Goal: Task Accomplishment & Management: Use online tool/utility

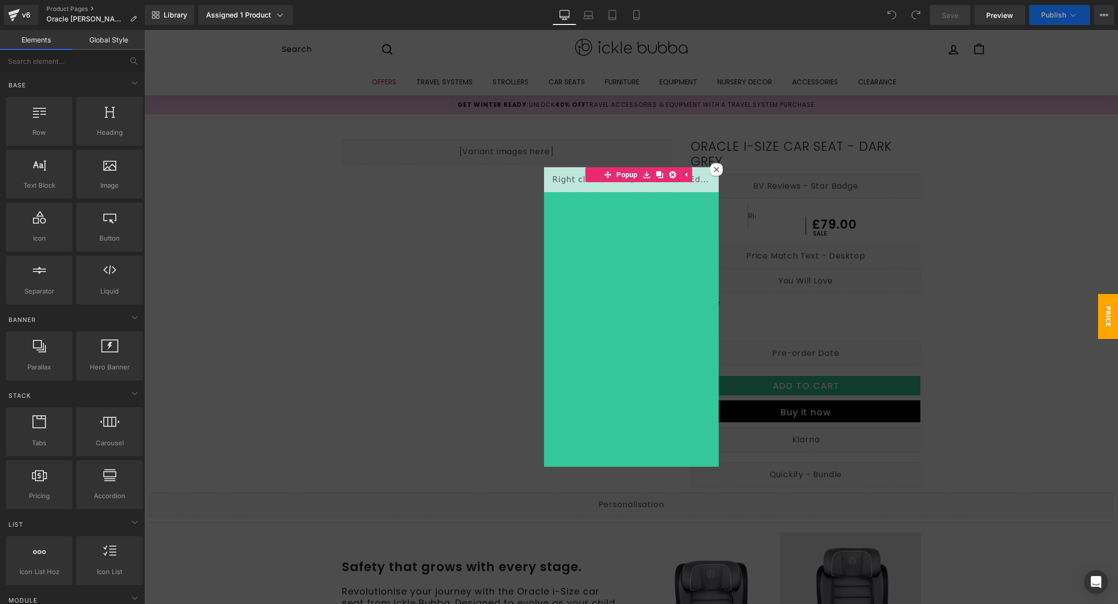
click at [710, 169] on div at bounding box center [716, 169] width 12 height 12
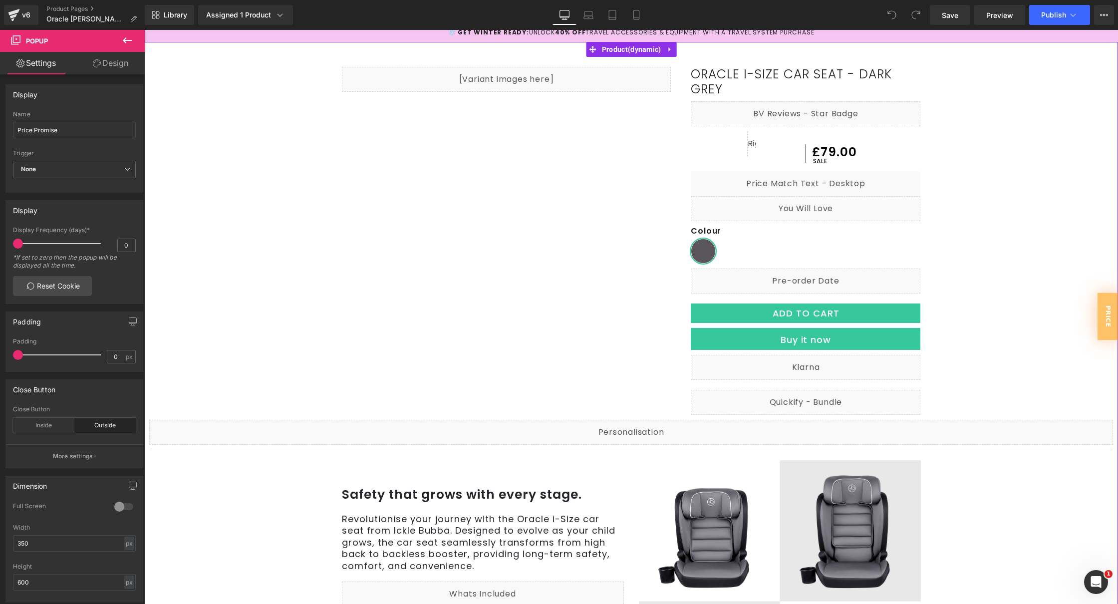
scroll to position [72, 0]
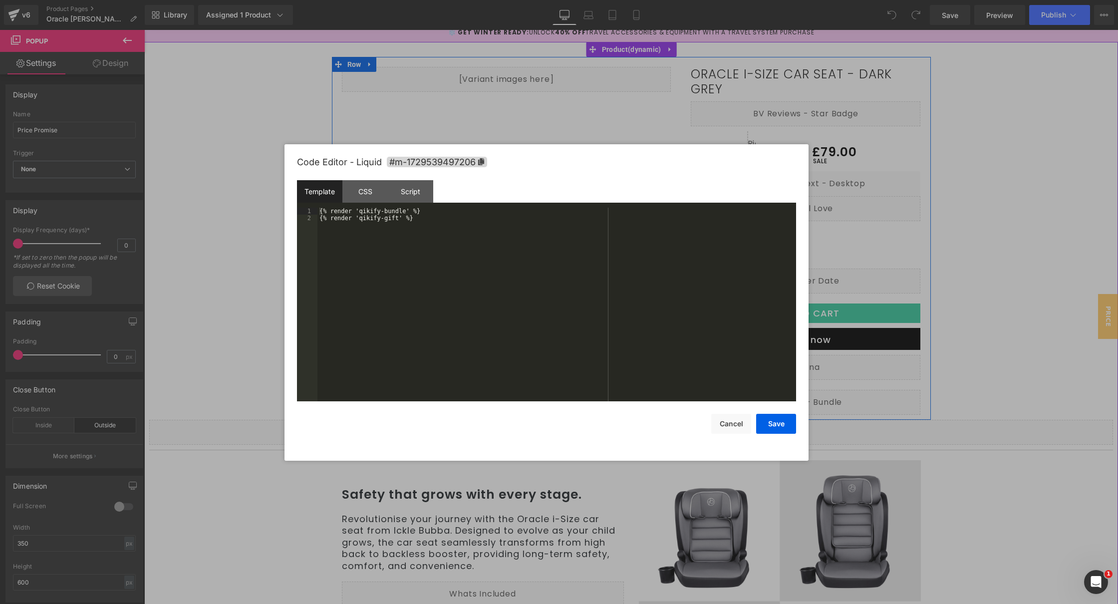
drag, startPoint x: 811, startPoint y: 394, endPoint x: 897, endPoint y: 379, distance: 87.1
click at [811, 394] on div "Liquid" at bounding box center [806, 402] width 230 height 25
click at [400, 223] on div "{% render 'qikify-bundle' %} {% render 'qikify-gift' %}" at bounding box center [556, 312] width 479 height 208
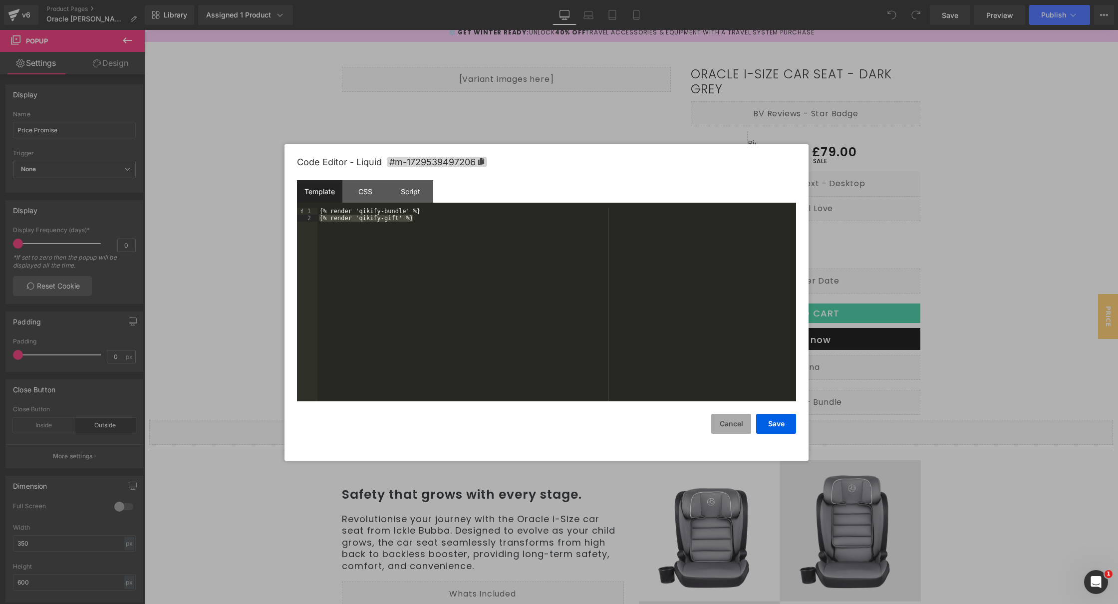
click at [737, 428] on button "Cancel" at bounding box center [731, 424] width 40 height 20
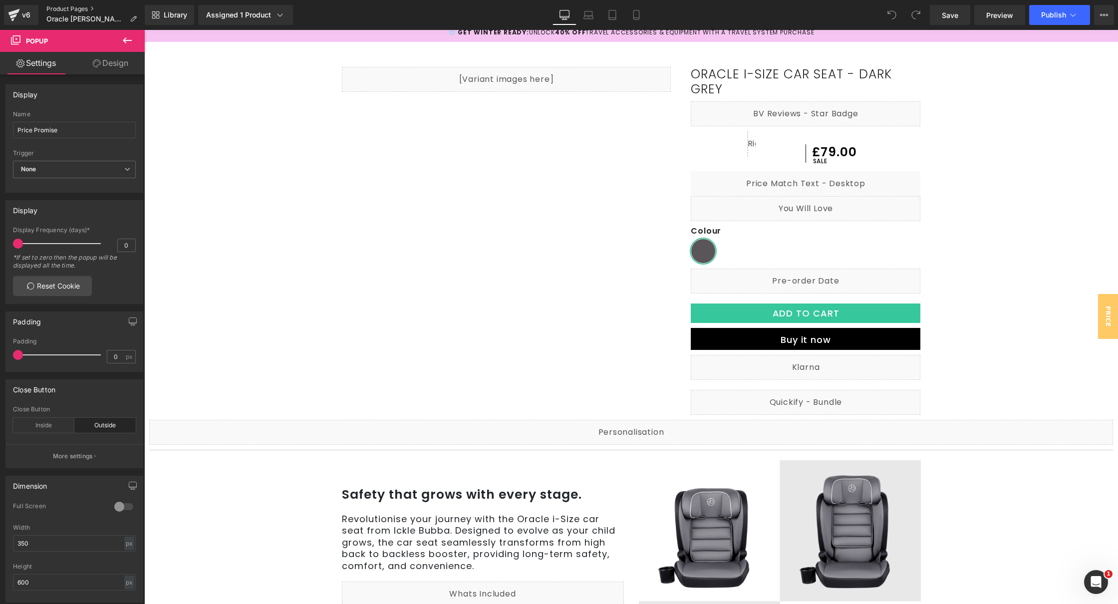
click at [61, 7] on link "Product Pages" at bounding box center [95, 9] width 98 height 8
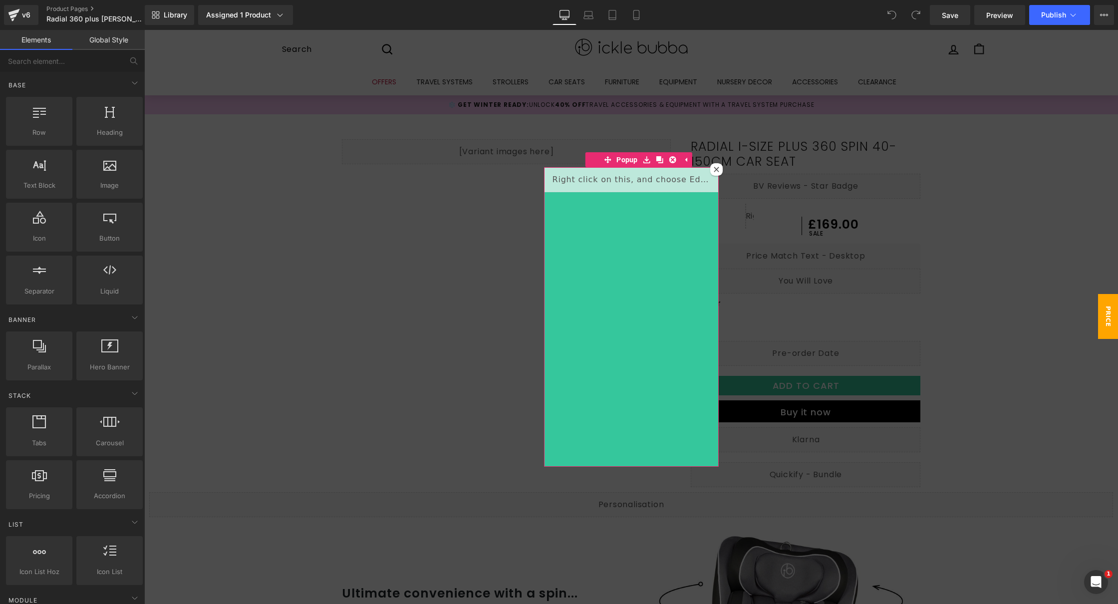
click at [714, 170] on icon at bounding box center [716, 169] width 5 height 5
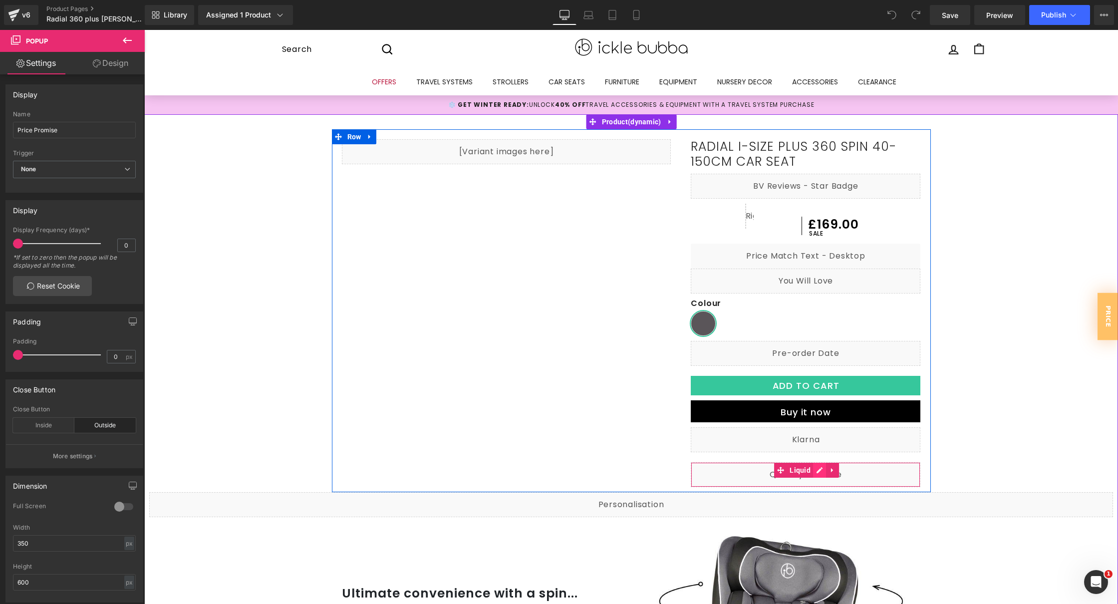
click at [813, 472] on div "Liquid" at bounding box center [806, 474] width 230 height 25
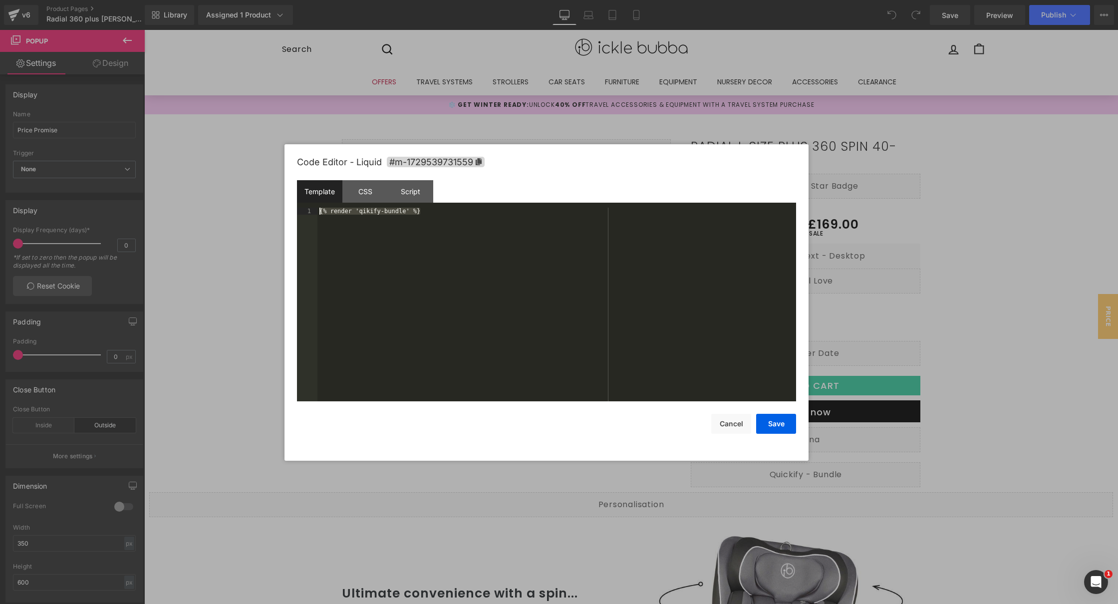
drag, startPoint x: 530, startPoint y: 281, endPoint x: 237, endPoint y: 157, distance: 318.1
click at [239, 157] on body "You are previewing how the will restyle your page. You can not edit Elements in…" at bounding box center [559, 302] width 1118 height 604
click at [776, 423] on button "Save" at bounding box center [776, 424] width 40 height 20
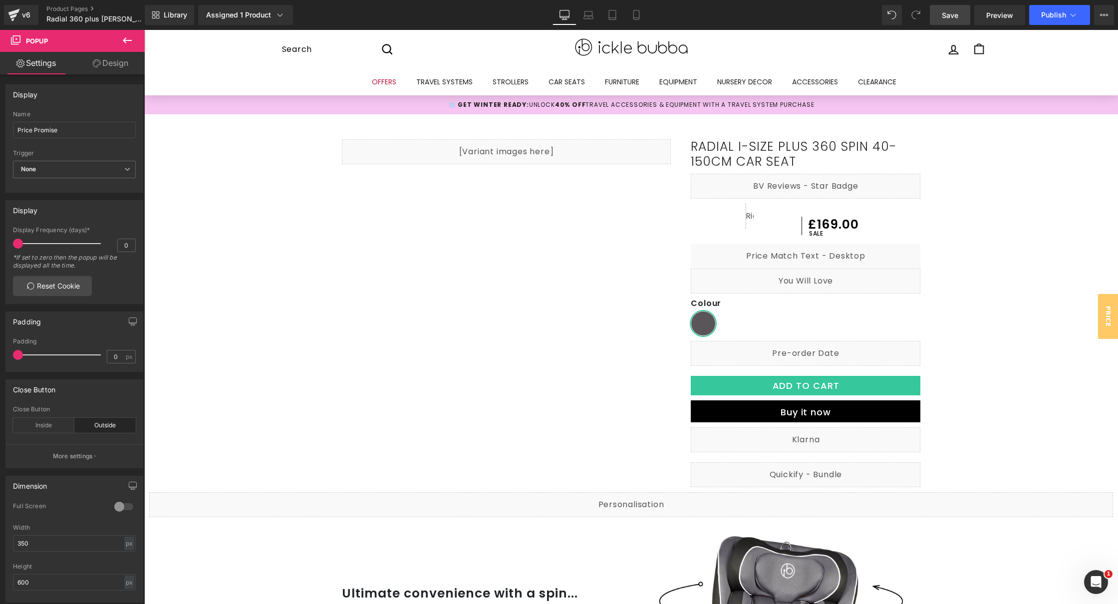
click at [958, 17] on span "Save" at bounding box center [950, 15] width 16 height 10
click at [1046, 11] on span "Publish" at bounding box center [1053, 15] width 25 height 8
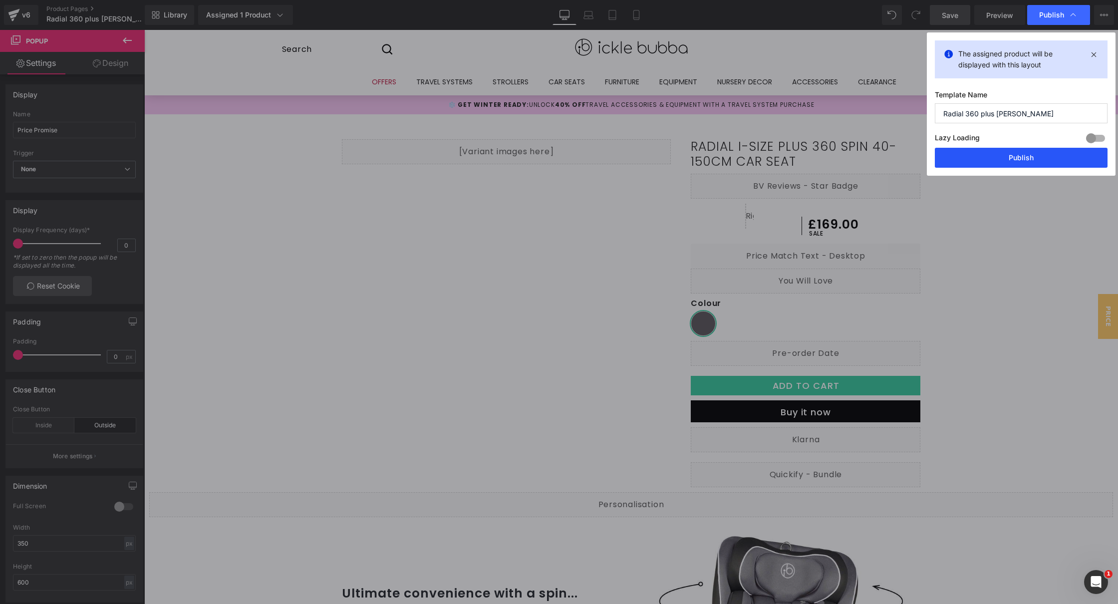
click at [1033, 149] on button "Publish" at bounding box center [1021, 158] width 173 height 20
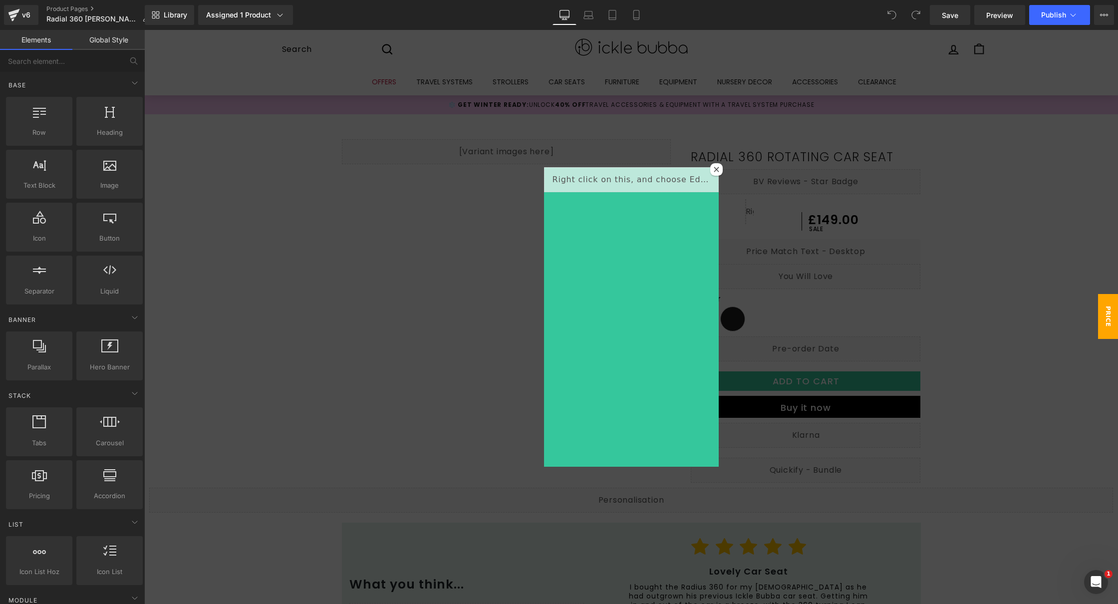
click at [710, 168] on div at bounding box center [716, 169] width 12 height 12
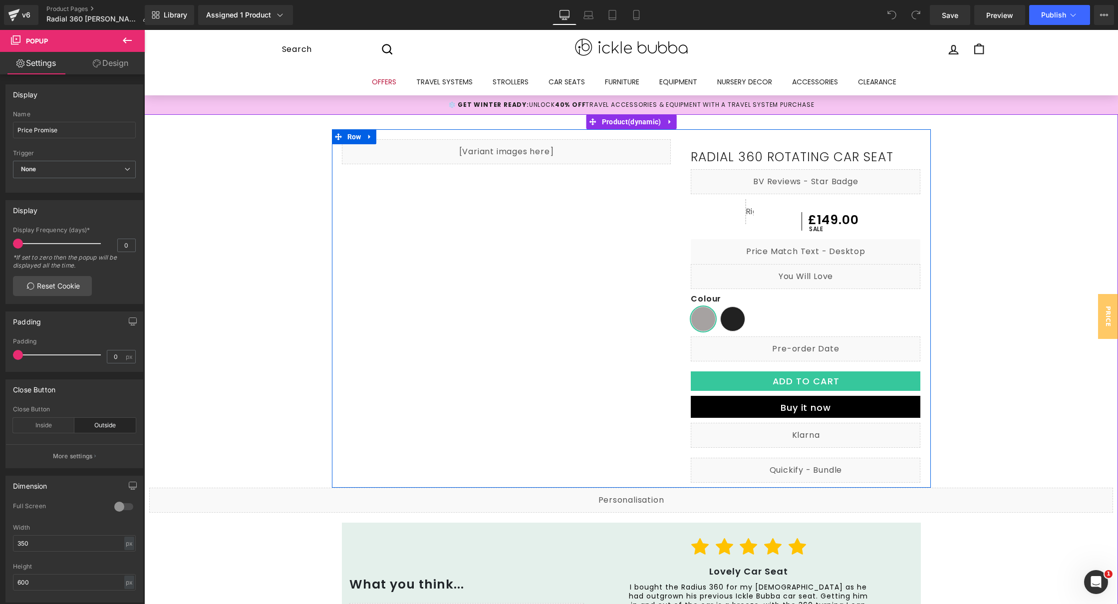
click at [812, 465] on div "Liquid" at bounding box center [806, 470] width 230 height 25
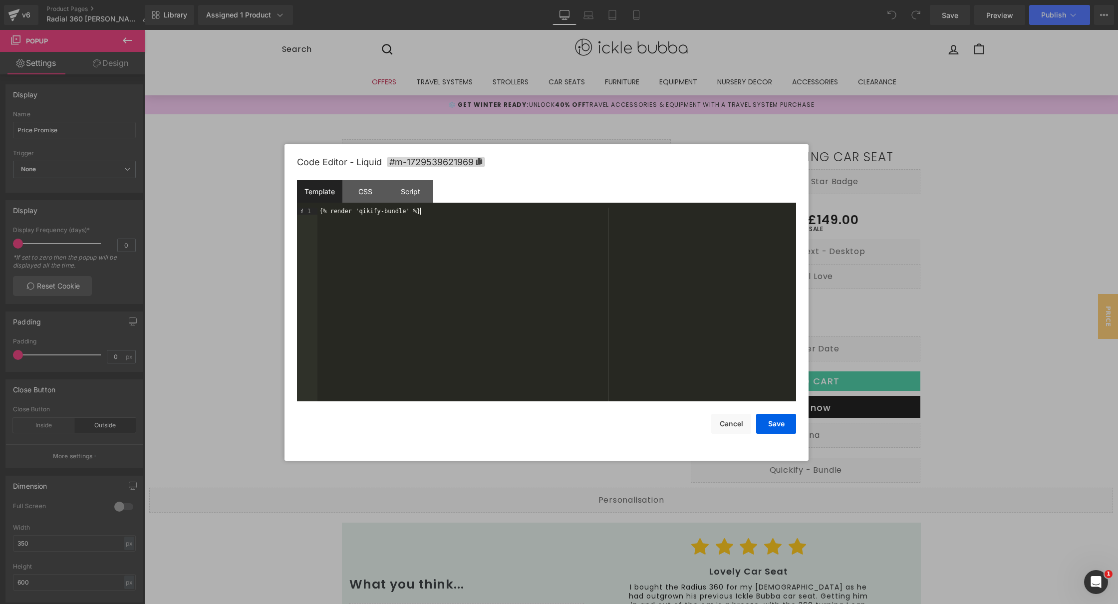
click at [453, 218] on div "{% render 'qikify-bundle' %}" at bounding box center [556, 312] width 479 height 208
click at [771, 431] on button "Save" at bounding box center [776, 424] width 40 height 20
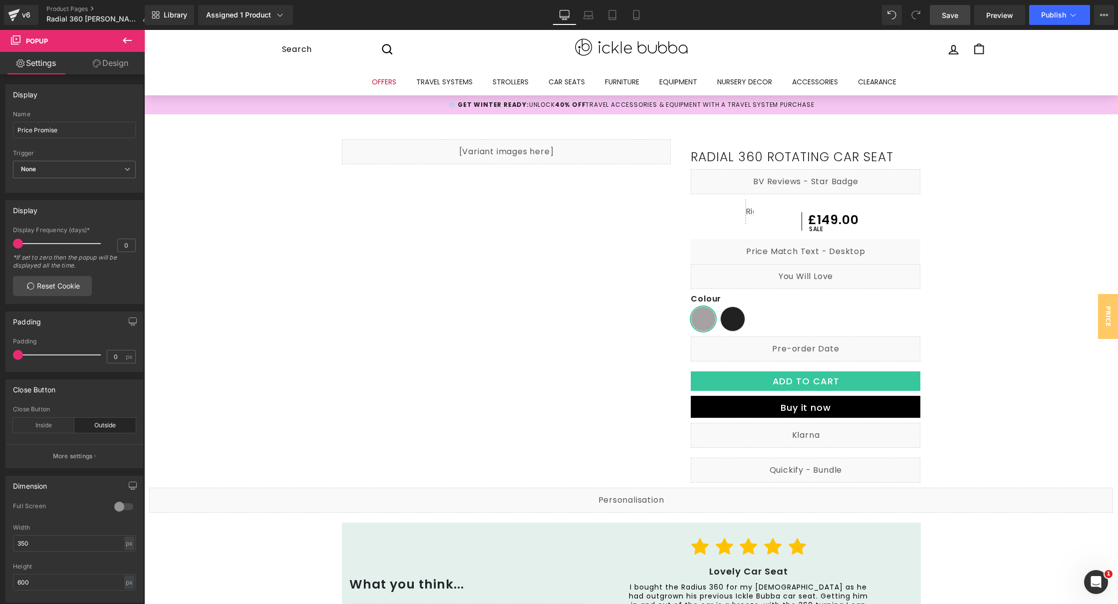
click at [961, 19] on link "Save" at bounding box center [950, 15] width 40 height 20
click at [1047, 14] on span "Publish" at bounding box center [1053, 15] width 25 height 8
click at [1064, 21] on button "Publish" at bounding box center [1059, 15] width 61 height 20
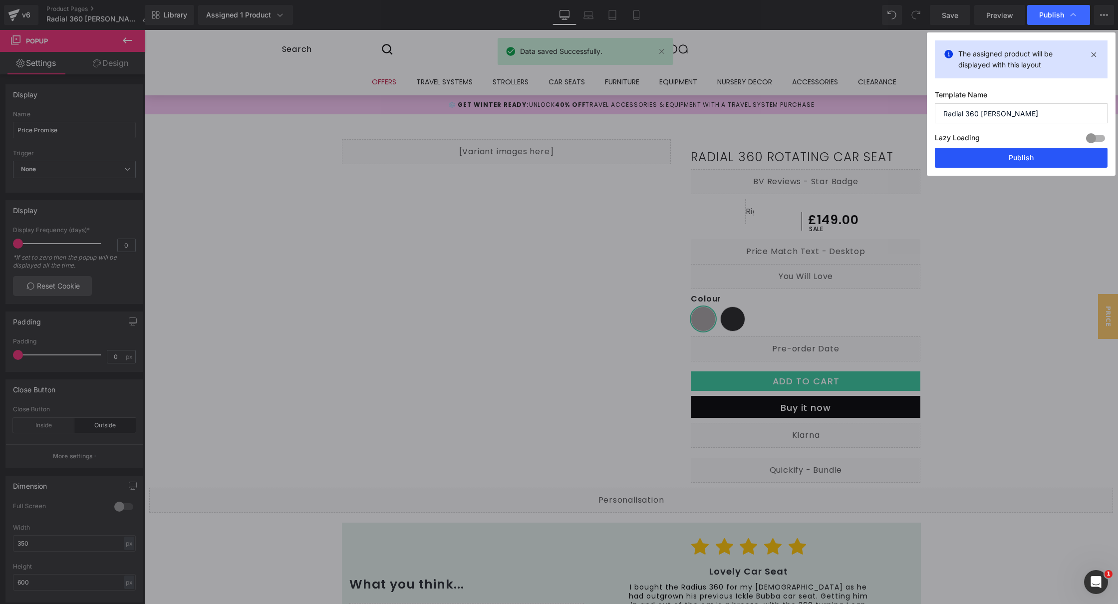
click at [1038, 149] on button "Publish" at bounding box center [1021, 158] width 173 height 20
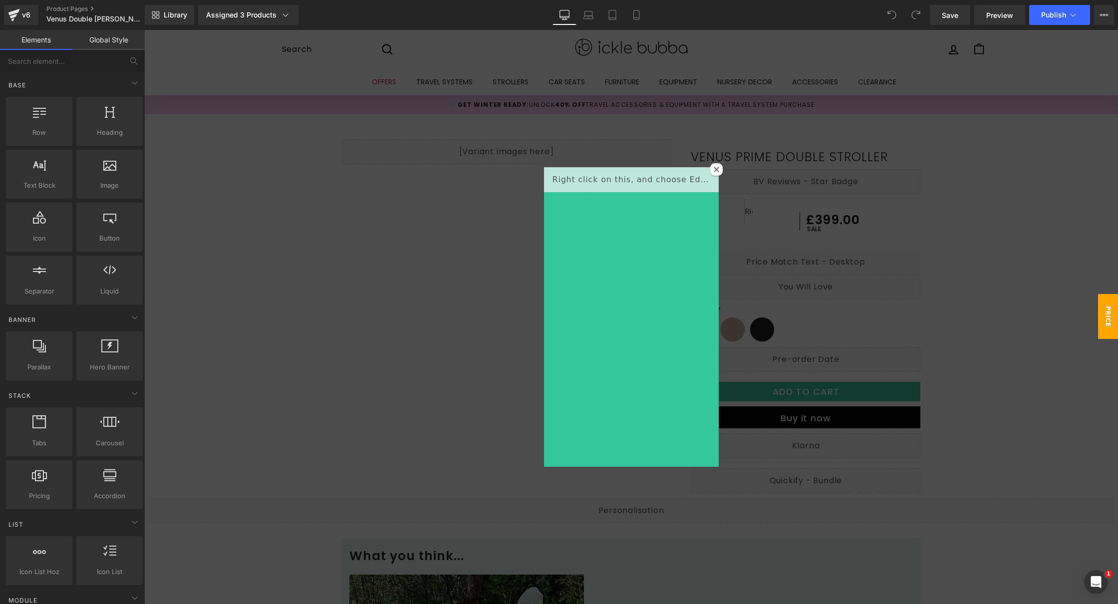
click at [714, 168] on icon at bounding box center [716, 169] width 5 height 5
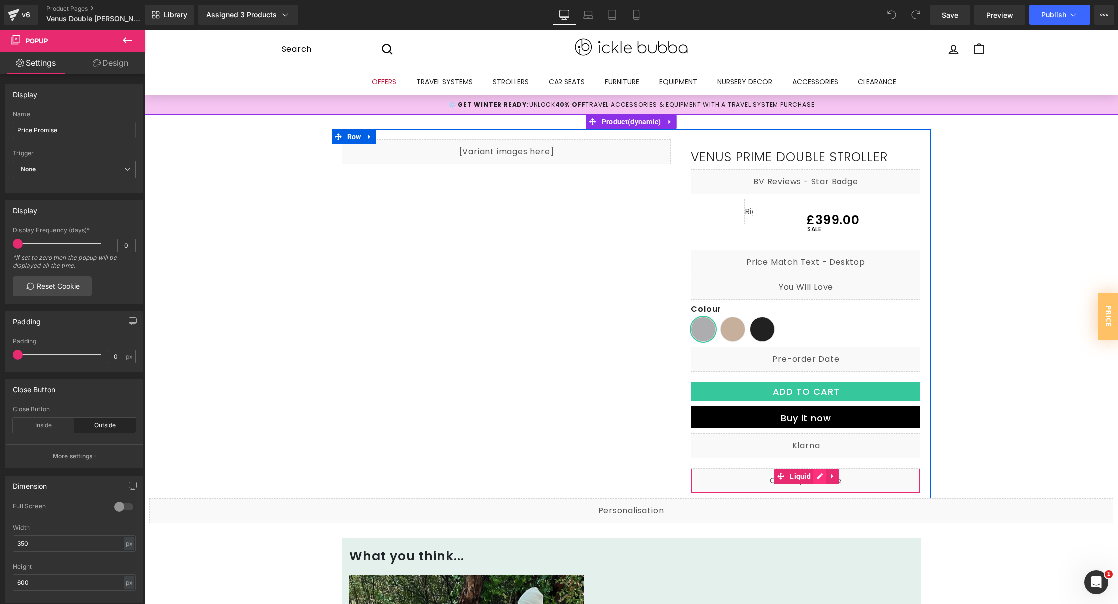
click at [812, 473] on div "Liquid" at bounding box center [806, 480] width 230 height 25
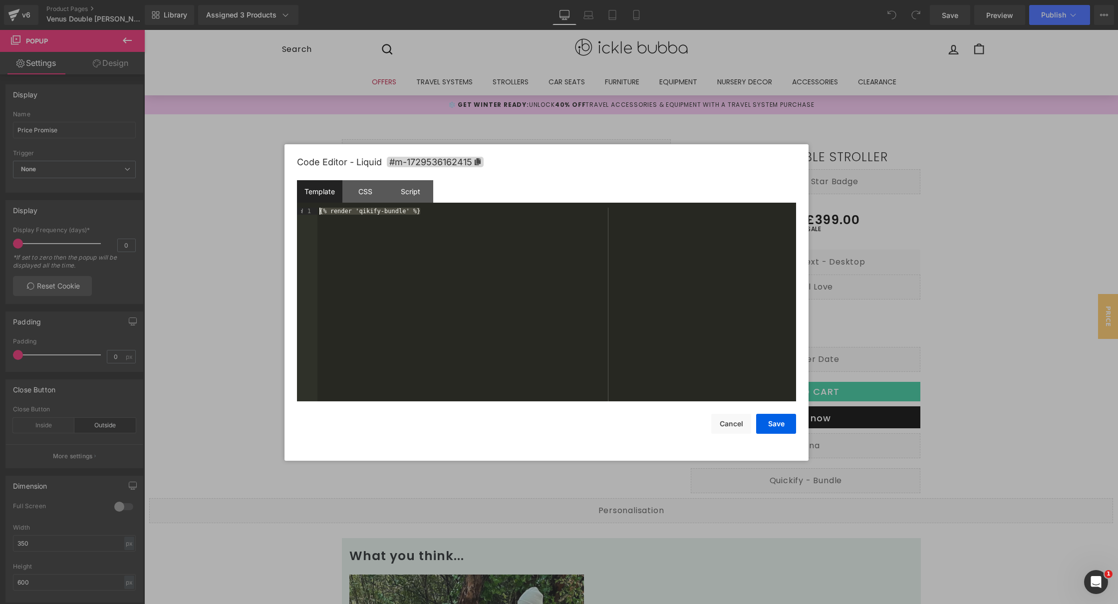
drag, startPoint x: 495, startPoint y: 238, endPoint x: 281, endPoint y: 160, distance: 228.3
click at [281, 160] on body "You are previewing how the will restyle your page. You can not edit Elements in…" at bounding box center [559, 302] width 1118 height 604
click at [774, 429] on button "Save" at bounding box center [776, 424] width 40 height 20
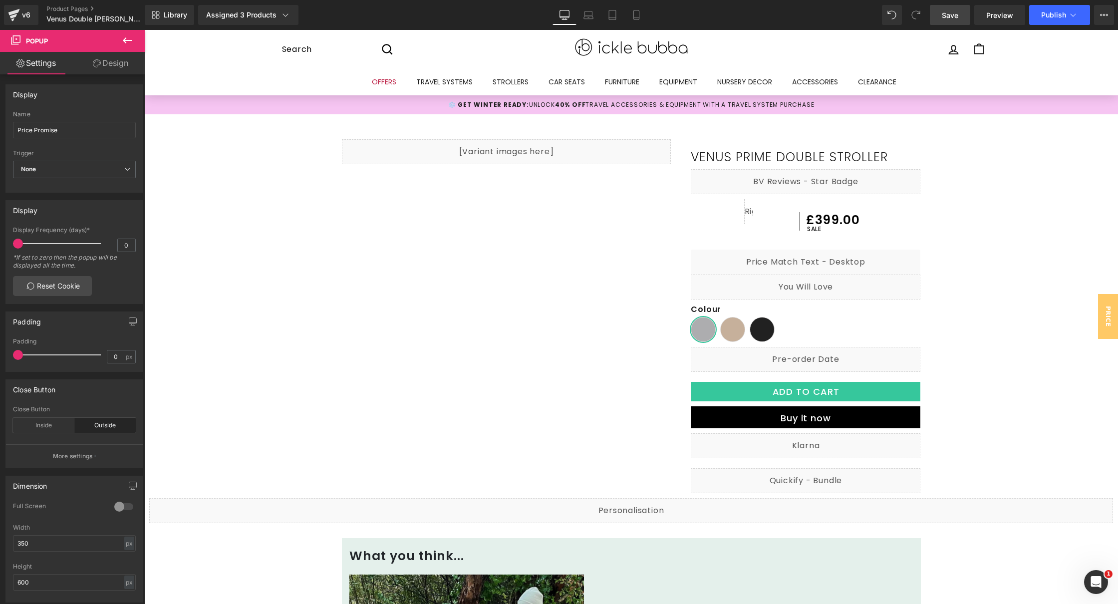
click at [949, 23] on link "Save" at bounding box center [950, 15] width 40 height 20
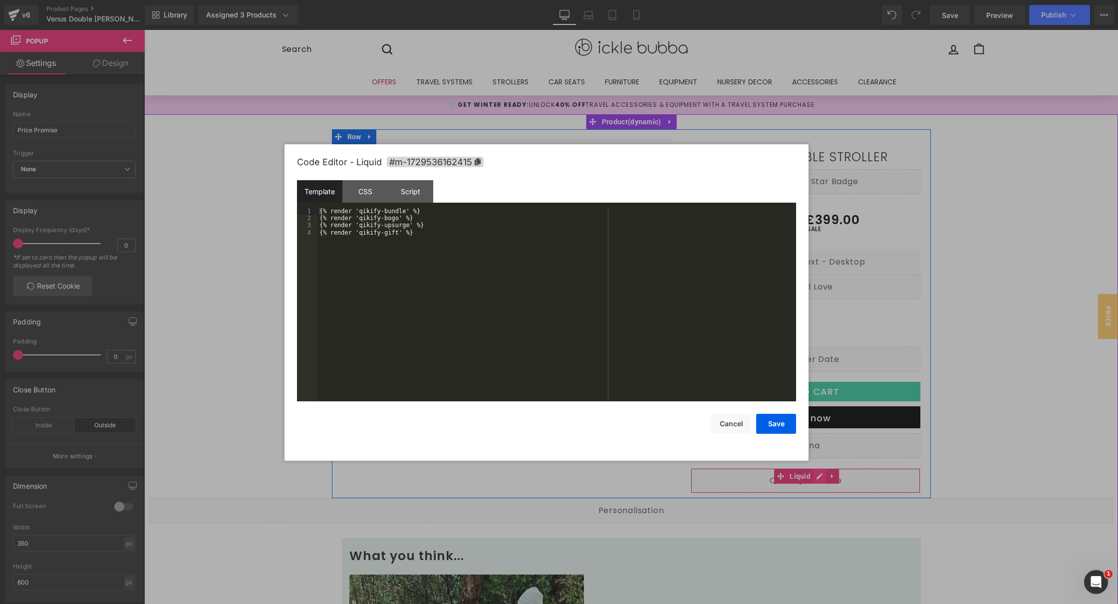
click at [817, 479] on div "Liquid" at bounding box center [806, 480] width 230 height 25
click at [1016, 301] on div at bounding box center [559, 302] width 1118 height 604
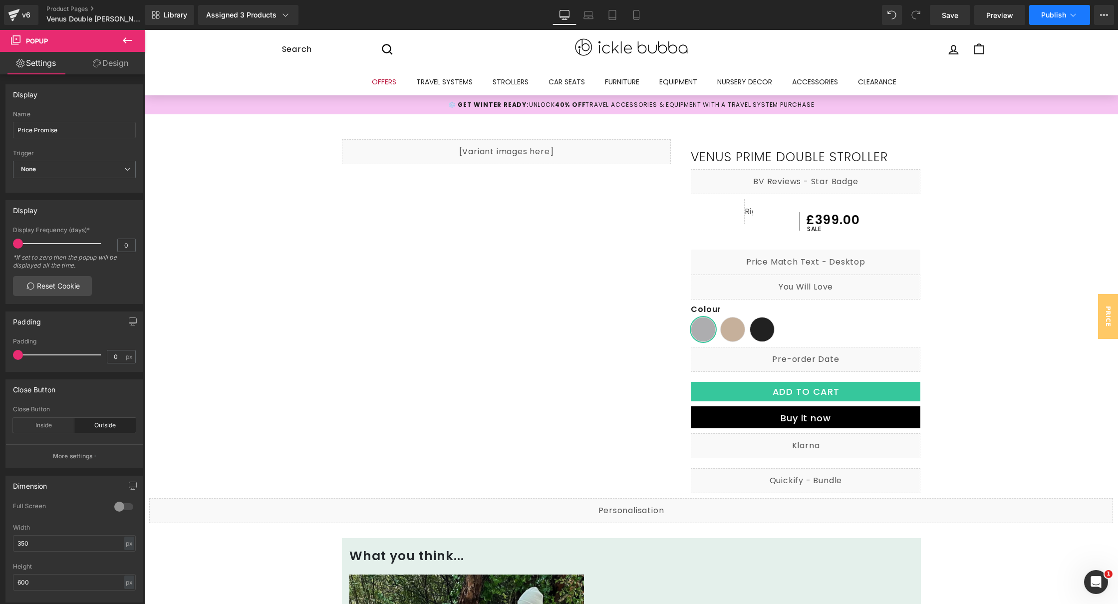
click at [1054, 20] on button "Publish" at bounding box center [1059, 15] width 61 height 20
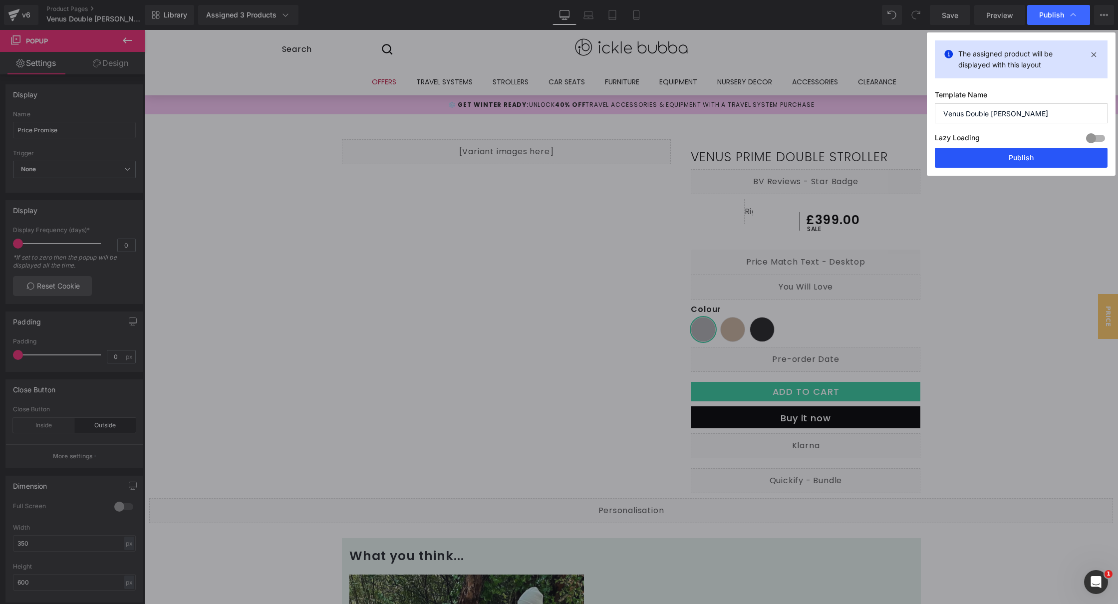
click at [975, 160] on button "Publish" at bounding box center [1021, 158] width 173 height 20
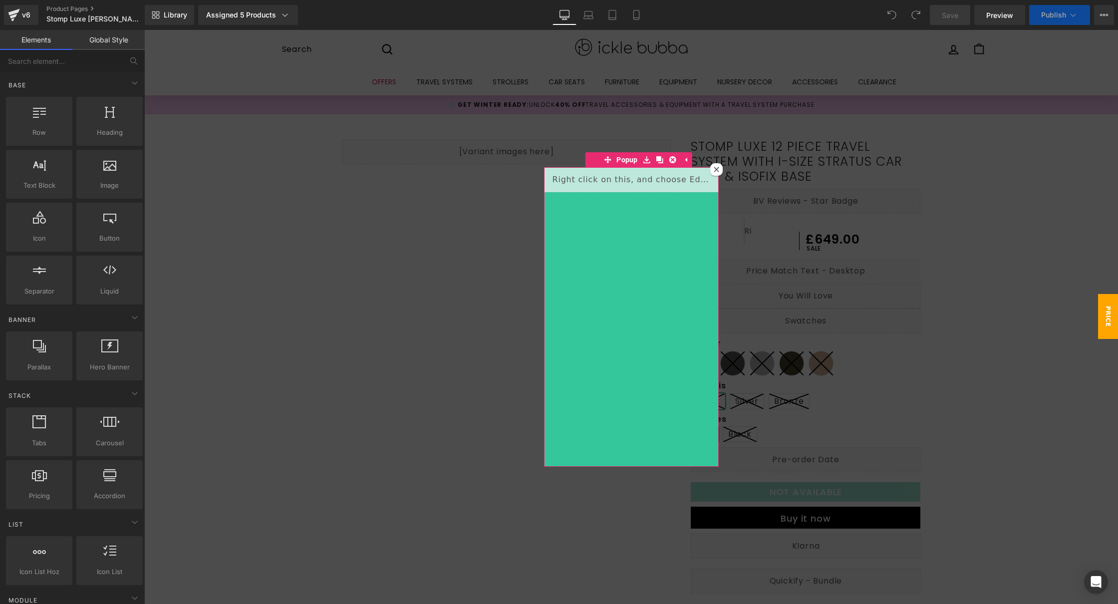
click at [714, 166] on div at bounding box center [716, 169] width 12 height 12
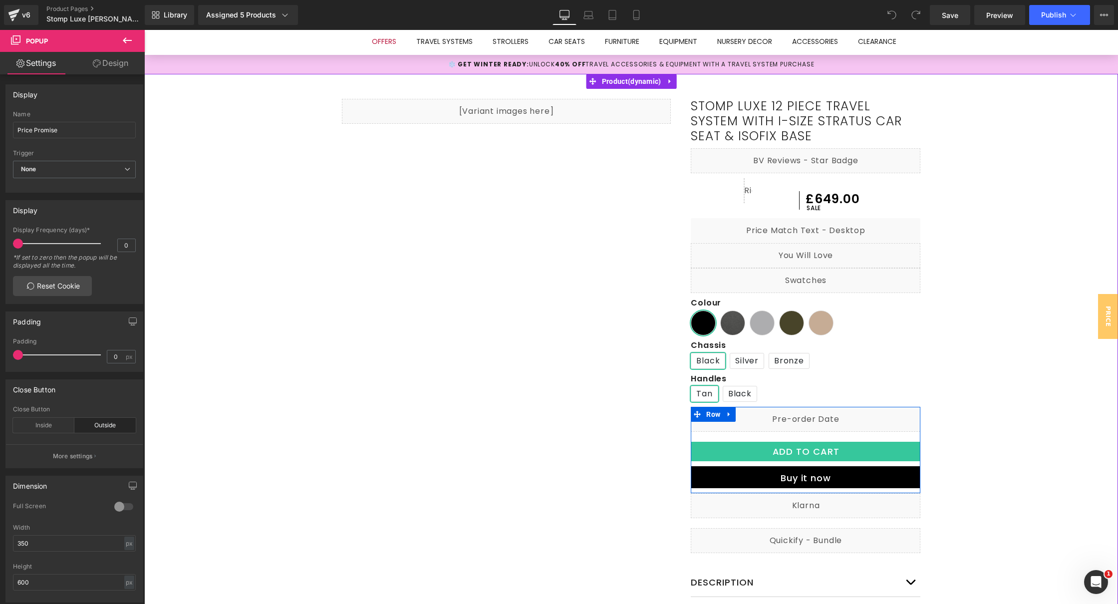
scroll to position [82, 0]
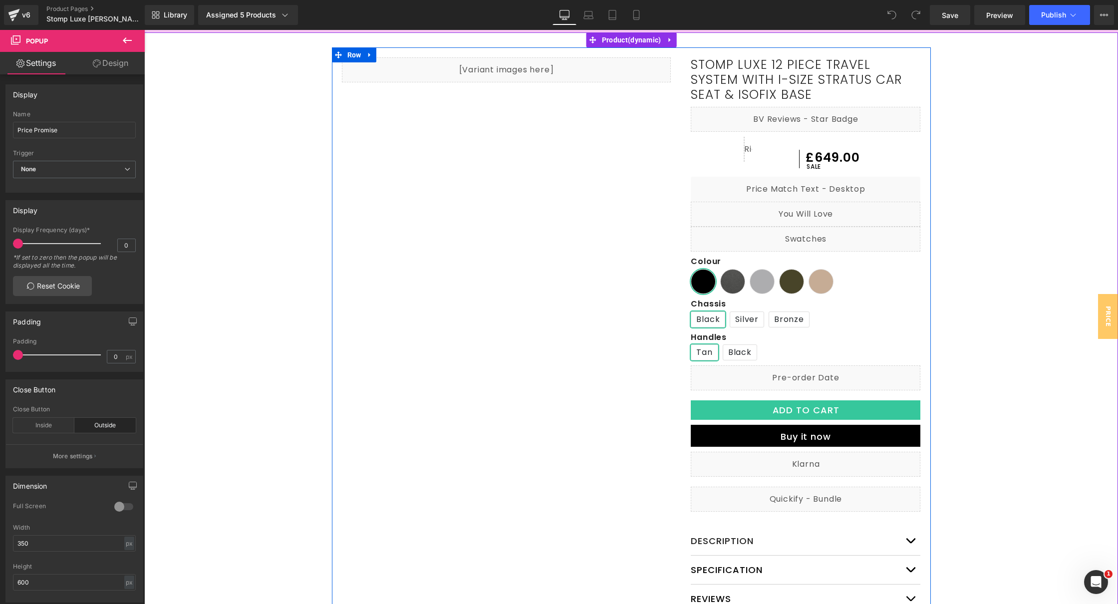
click at [812, 496] on div "Liquid" at bounding box center [806, 499] width 230 height 25
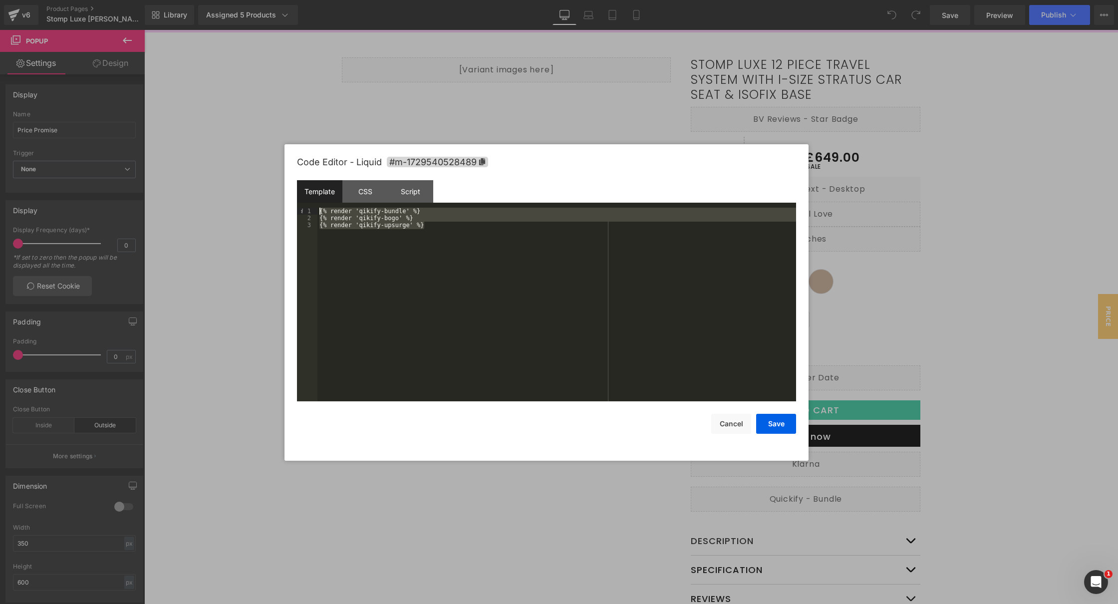
drag, startPoint x: 436, startPoint y: 227, endPoint x: 271, endPoint y: 168, distance: 174.8
click at [271, 168] on body "You are previewing how the will restyle your page. You can not edit Elements in…" at bounding box center [559, 302] width 1118 height 604
click at [436, 222] on div "{% render 'qikify-bundle' %} {% render 'qikify-bogo' %} {% render 'qikify-upsur…" at bounding box center [556, 312] width 479 height 208
click at [768, 428] on button "Save" at bounding box center [776, 424] width 40 height 20
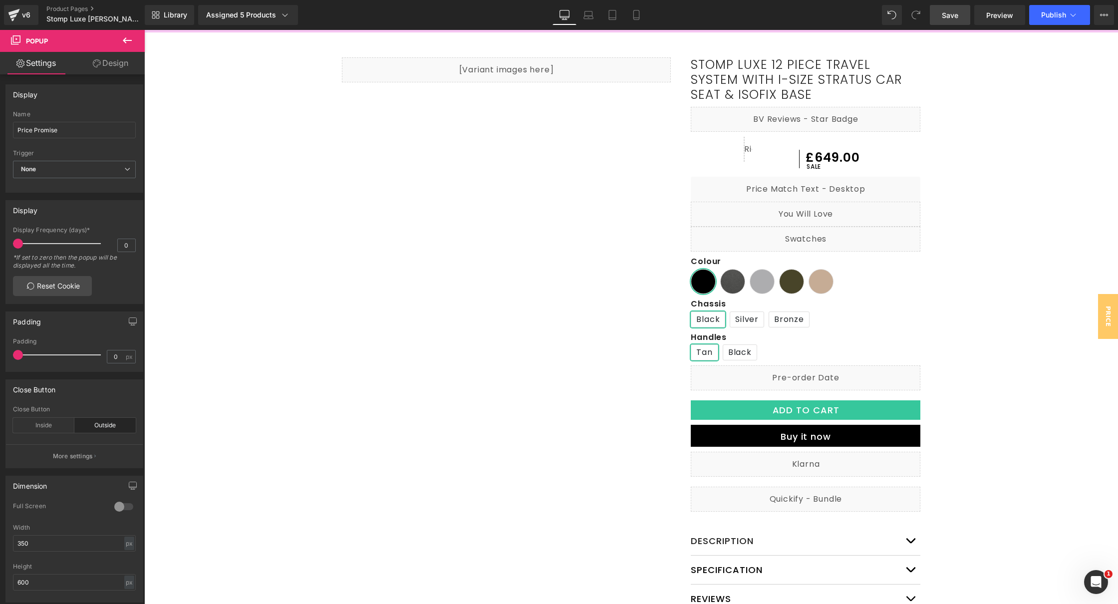
click at [953, 8] on link "Save" at bounding box center [950, 15] width 40 height 20
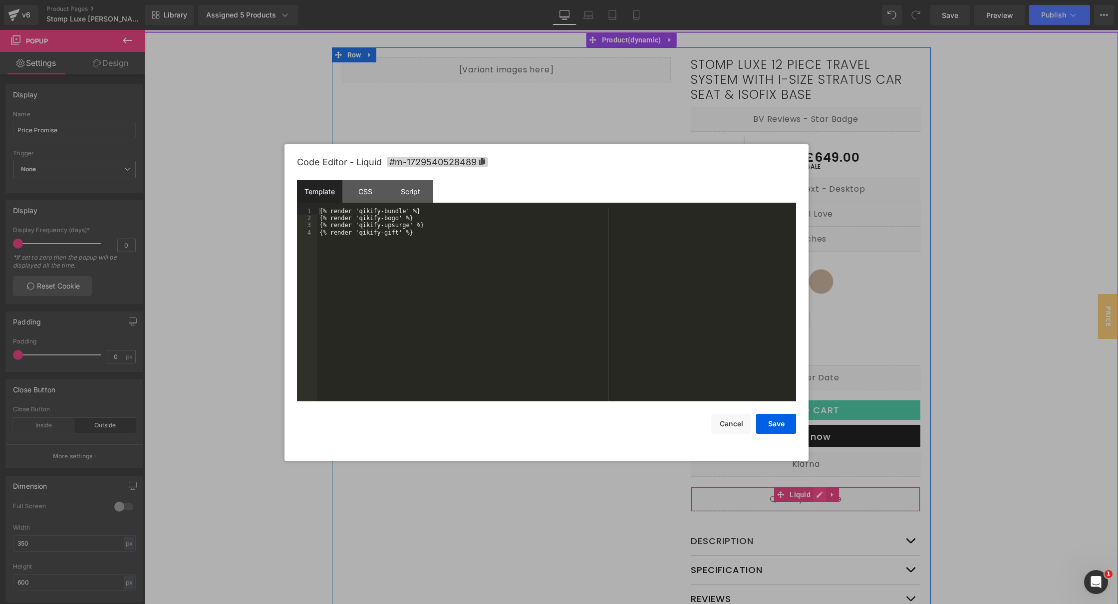
click at [811, 495] on div "Liquid" at bounding box center [806, 499] width 230 height 25
click at [722, 416] on button "Cancel" at bounding box center [731, 424] width 40 height 20
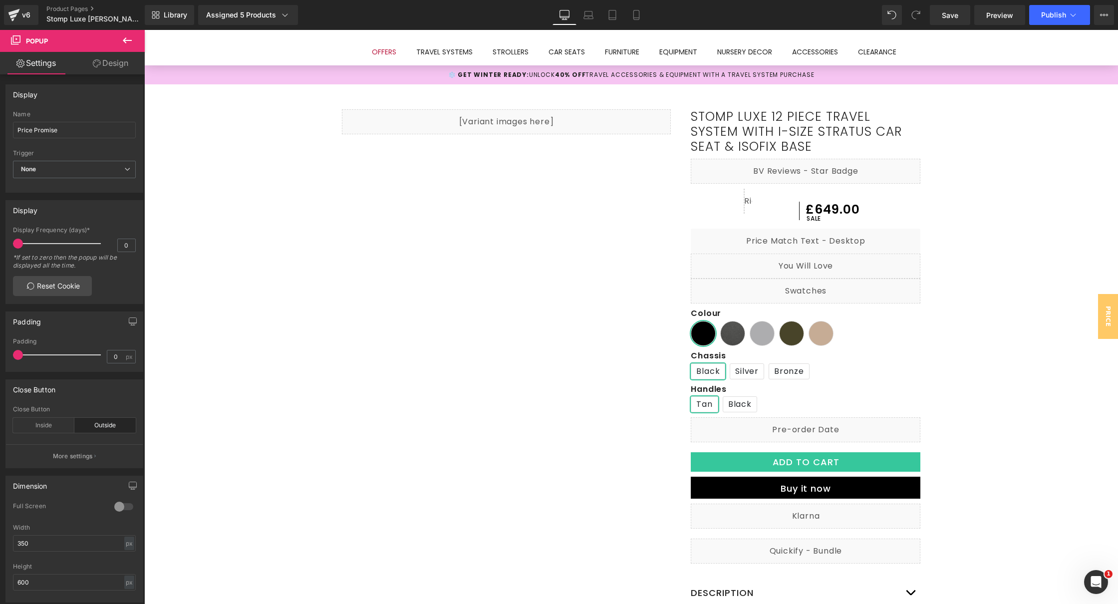
scroll to position [0, 0]
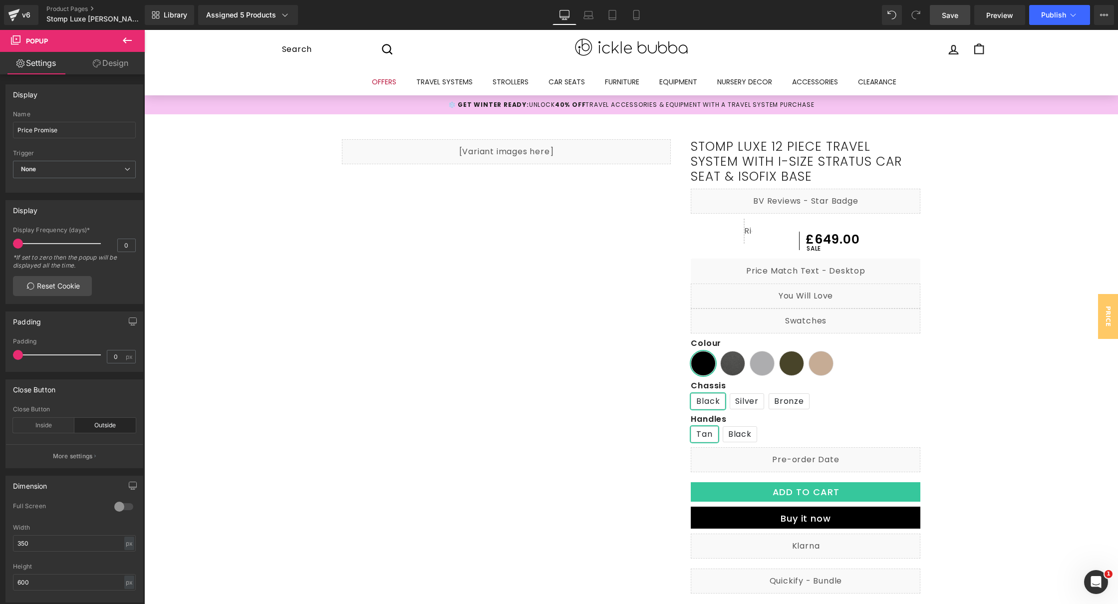
click at [960, 17] on link "Save" at bounding box center [950, 15] width 40 height 20
click at [1055, 16] on span "Publish" at bounding box center [1053, 15] width 25 height 8
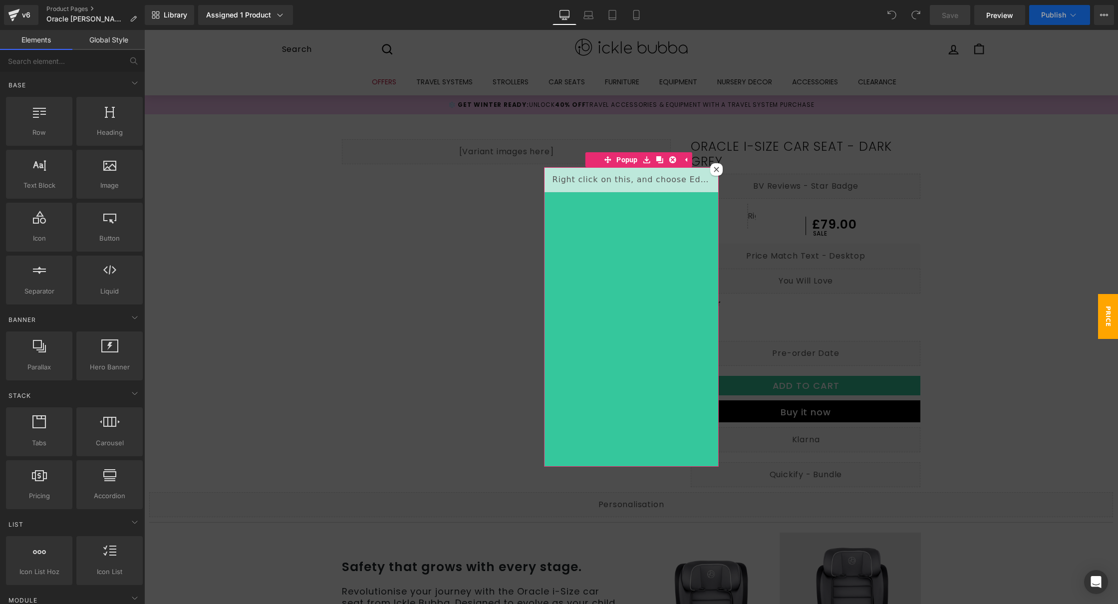
click at [714, 170] on icon at bounding box center [716, 169] width 5 height 5
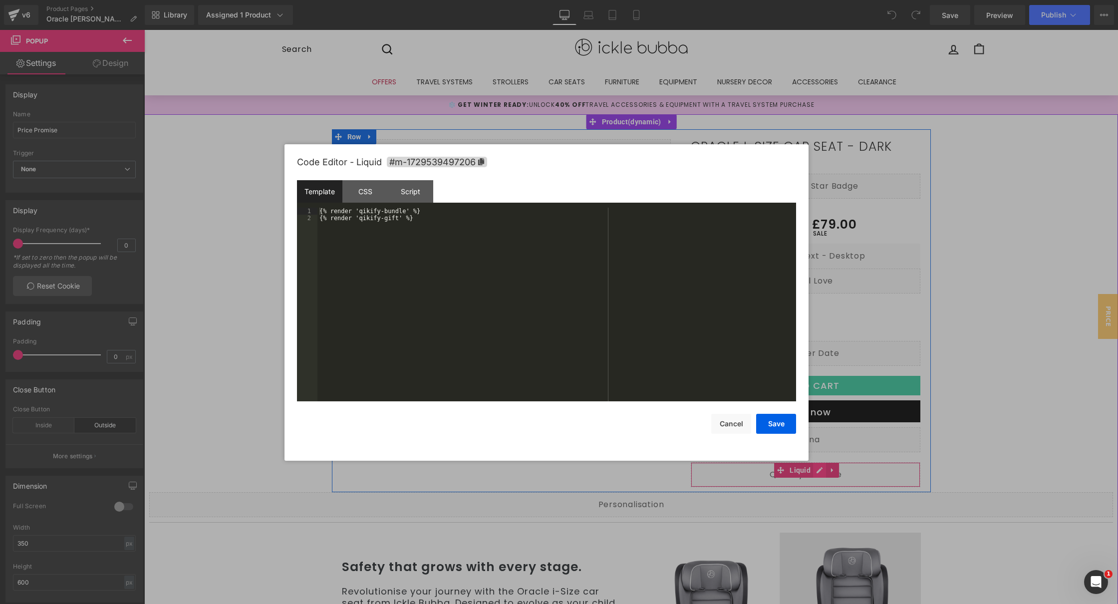
click at [811, 471] on div "Liquid" at bounding box center [806, 474] width 230 height 25
click at [377, 224] on div "{% render 'qikify-bundle' %} {% render 'qikify-gift' %}" at bounding box center [556, 312] width 479 height 208
click at [378, 224] on div "{% render 'qikify-bundle' %} {% render 'qikify-gift' %}" at bounding box center [556, 312] width 479 height 208
click at [378, 225] on div "{% render 'qikify-bundle' %} {% render 'qikify-gift' %}" at bounding box center [556, 312] width 479 height 208
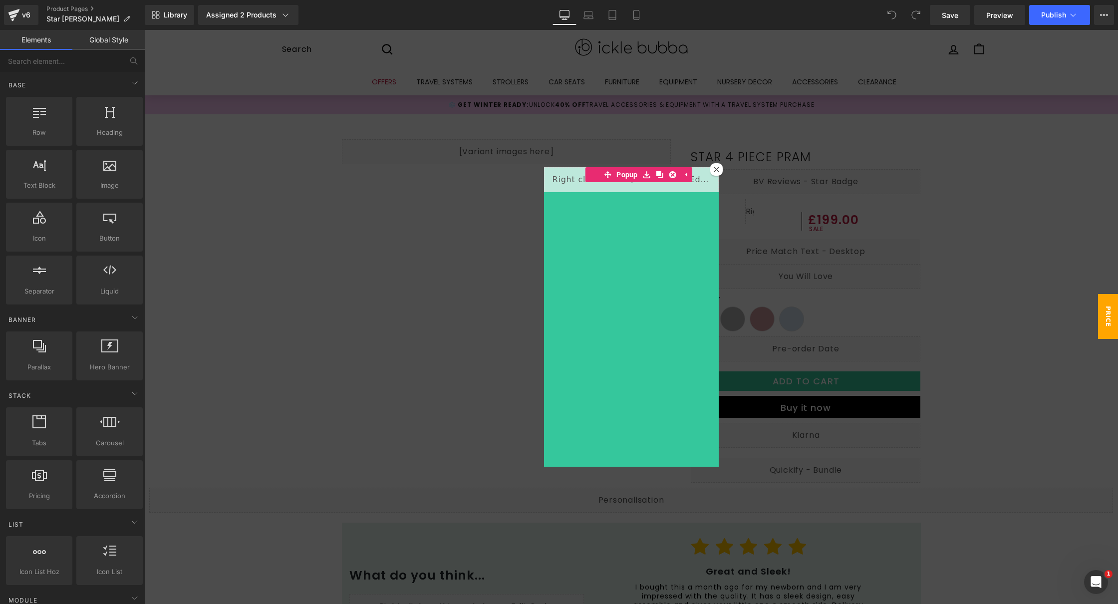
click at [710, 169] on div at bounding box center [716, 169] width 12 height 12
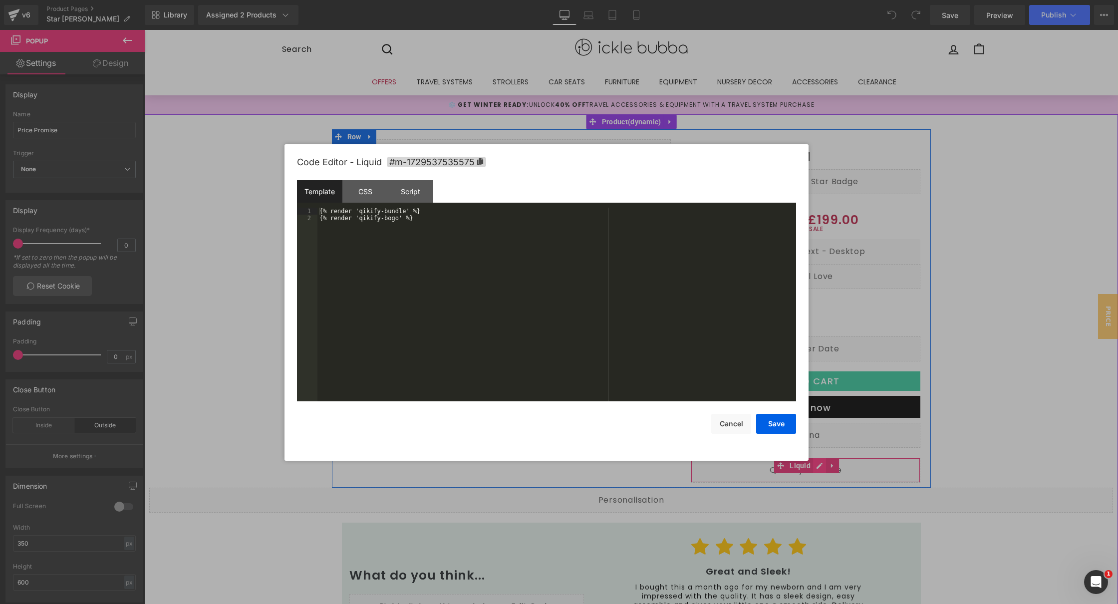
click at [812, 462] on div "Liquid" at bounding box center [806, 470] width 230 height 25
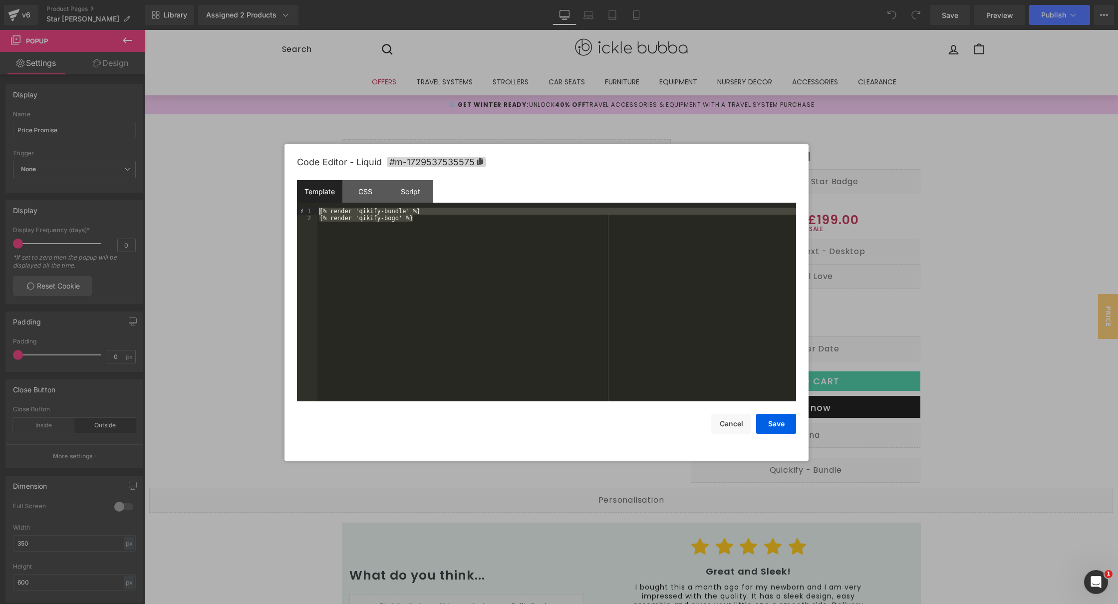
drag, startPoint x: 421, startPoint y: 226, endPoint x: 251, endPoint y: 121, distance: 200.2
click at [251, 121] on body "You are previewing how the will restyle your page. You can not edit Elements in…" at bounding box center [559, 302] width 1118 height 604
click at [770, 423] on button "Save" at bounding box center [776, 424] width 40 height 20
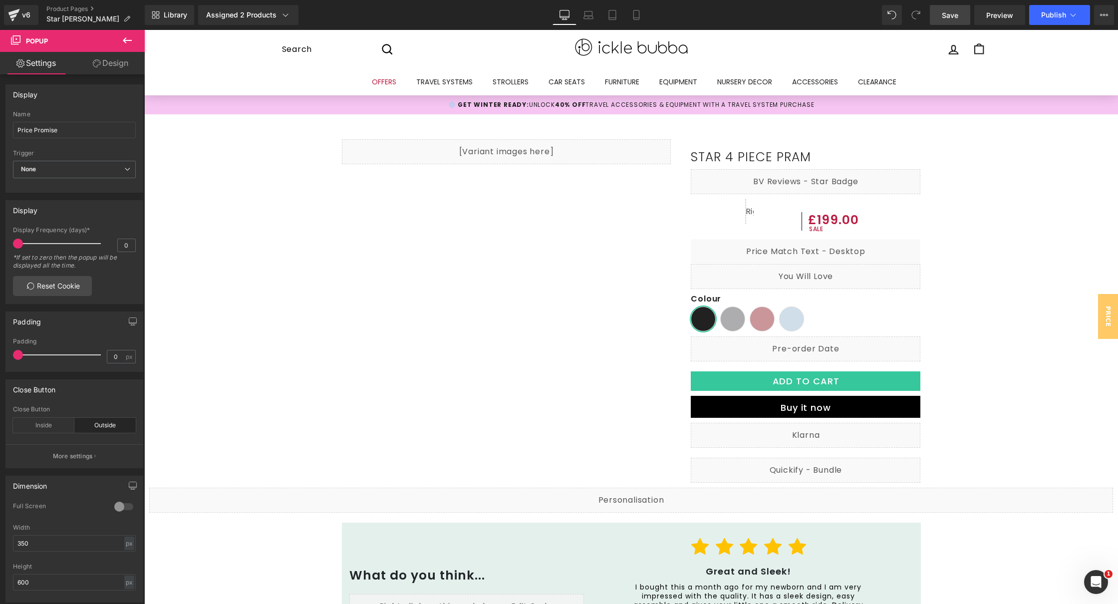
click at [951, 15] on span "Save" at bounding box center [950, 15] width 16 height 10
click at [1069, 17] on icon at bounding box center [1073, 15] width 10 height 10
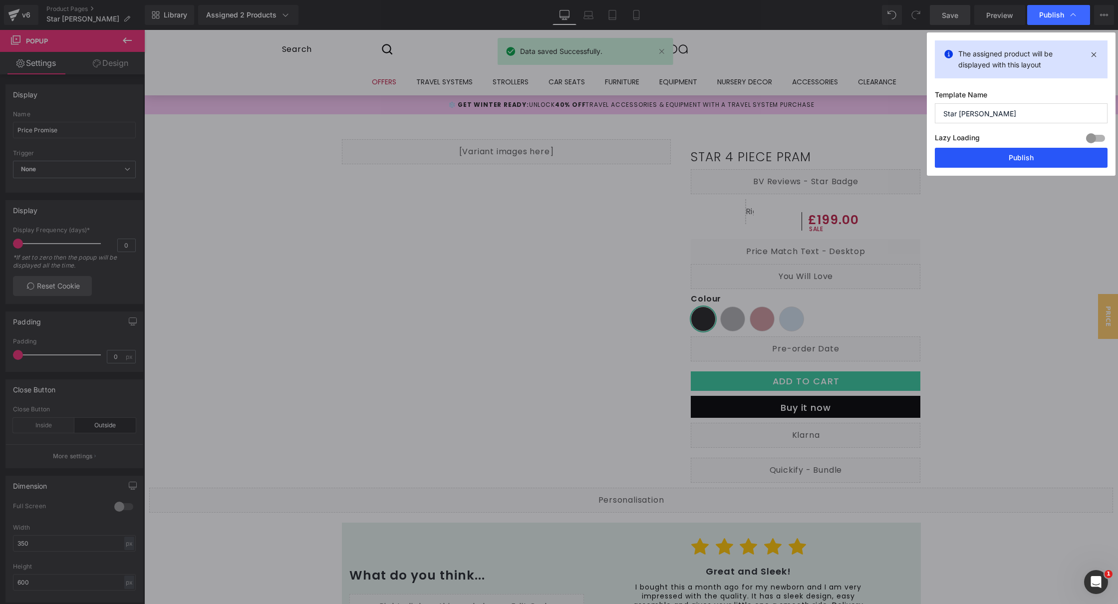
click at [1023, 158] on button "Publish" at bounding box center [1021, 158] width 173 height 20
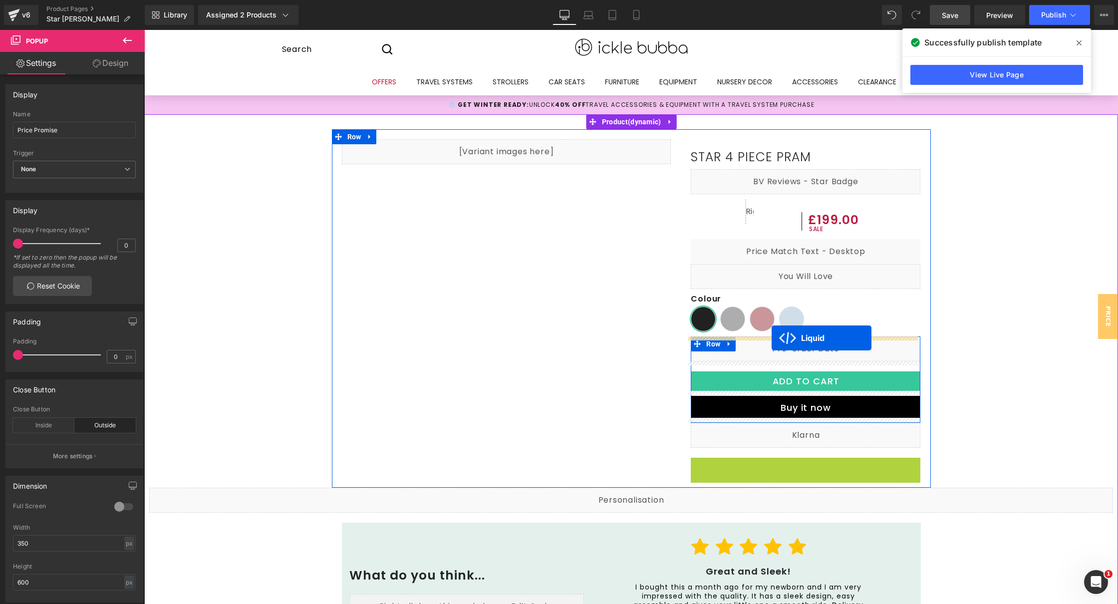
drag, startPoint x: 773, startPoint y: 462, endPoint x: 772, endPoint y: 338, distance: 124.3
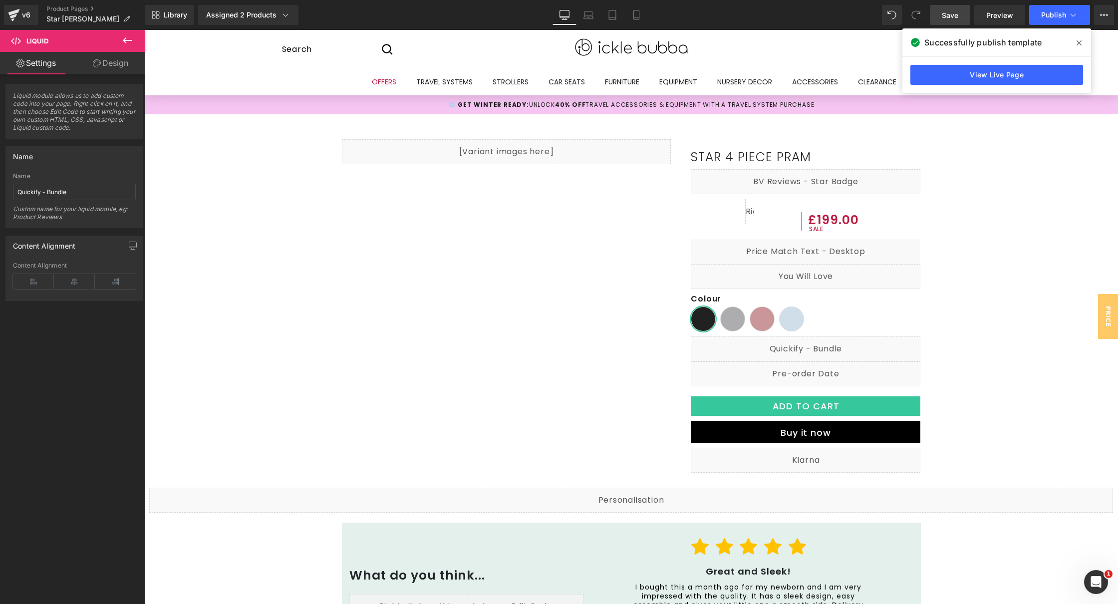
click at [955, 7] on link "Save" at bounding box center [950, 15] width 40 height 20
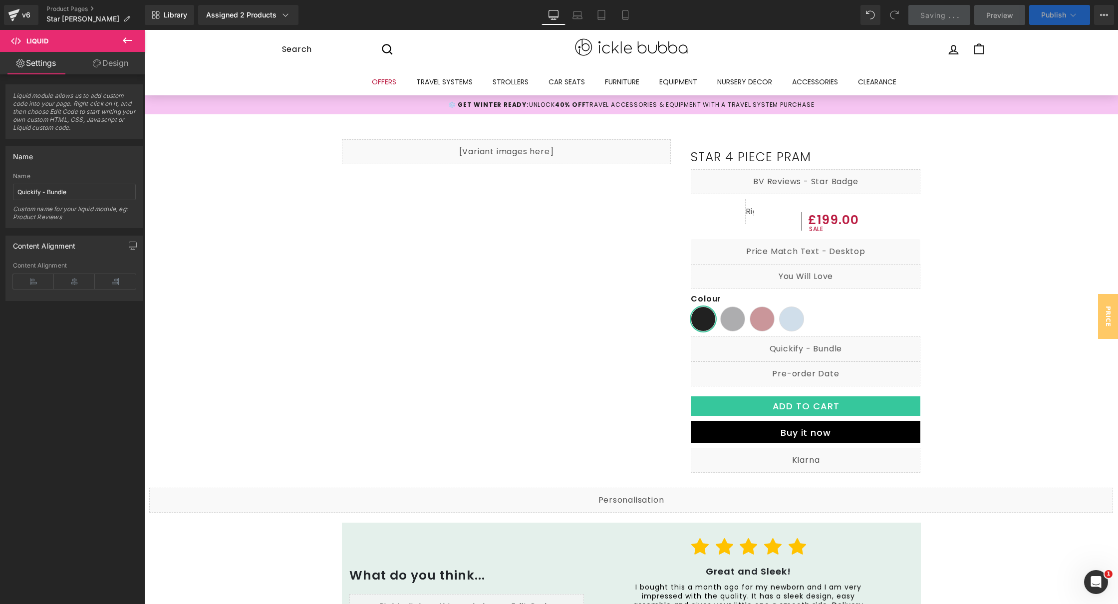
click at [1054, 9] on button "Publish" at bounding box center [1059, 15] width 61 height 20
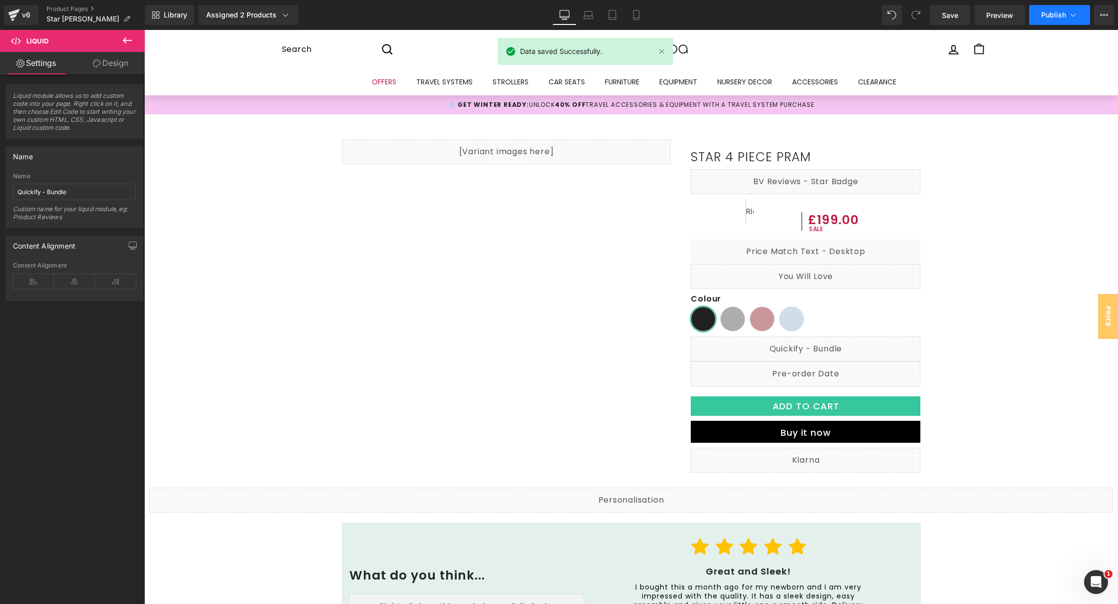
click at [1059, 14] on span "Publish" at bounding box center [1053, 15] width 25 height 8
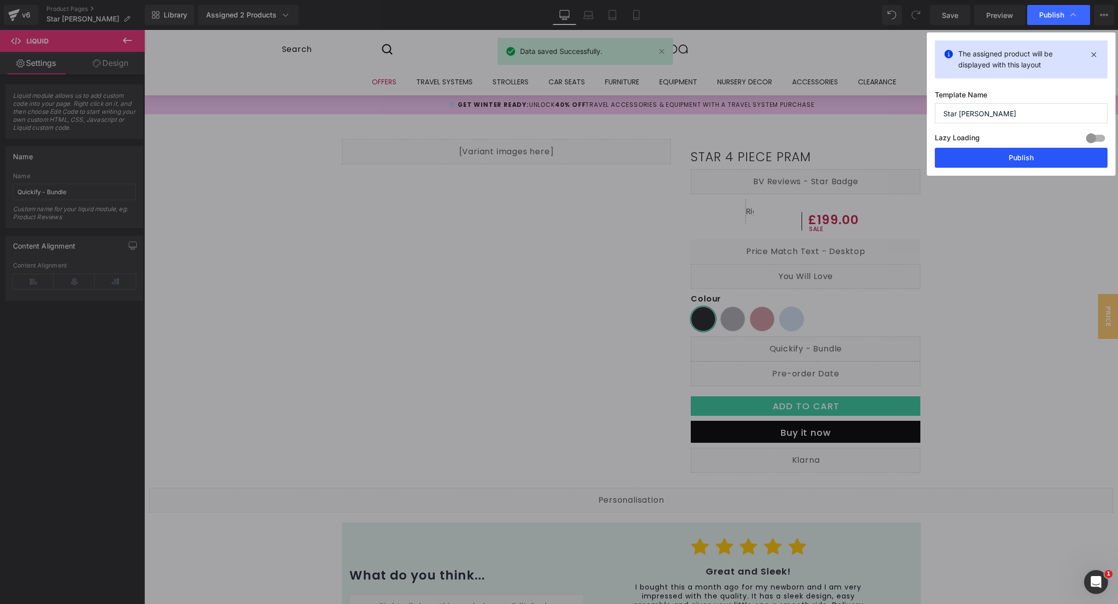
click at [1051, 156] on button "Publish" at bounding box center [1021, 158] width 173 height 20
